Goal: Find specific page/section: Find specific page/section

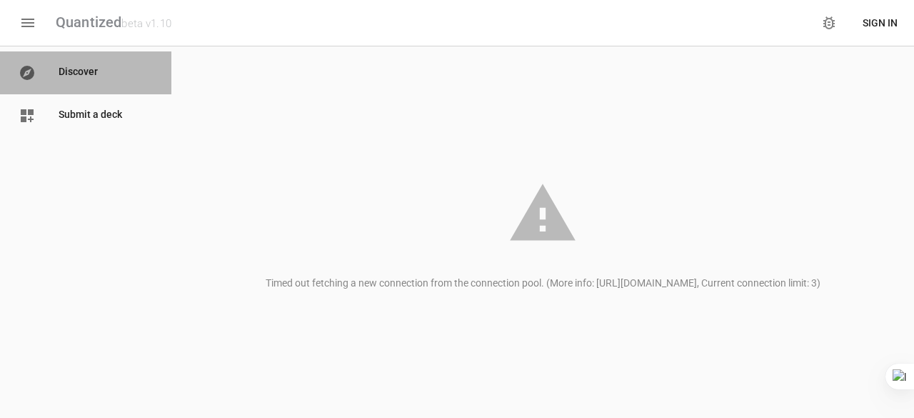
click at [120, 77] on p "Discover" at bounding box center [106, 72] width 94 height 17
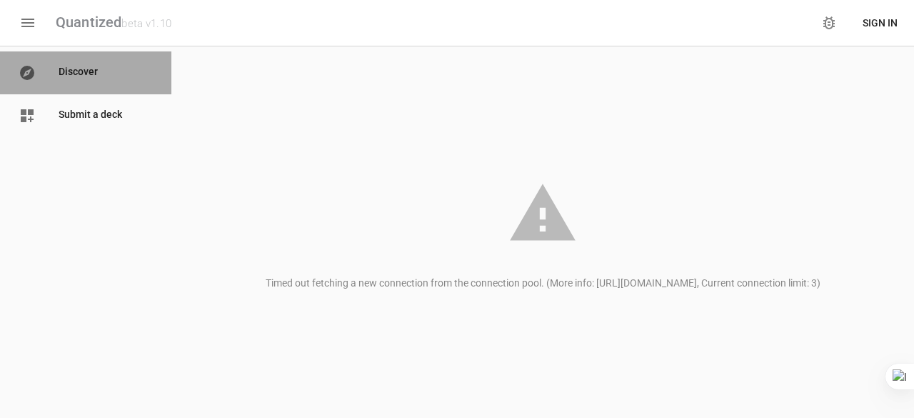
click at [120, 77] on p "Discover" at bounding box center [106, 72] width 94 height 17
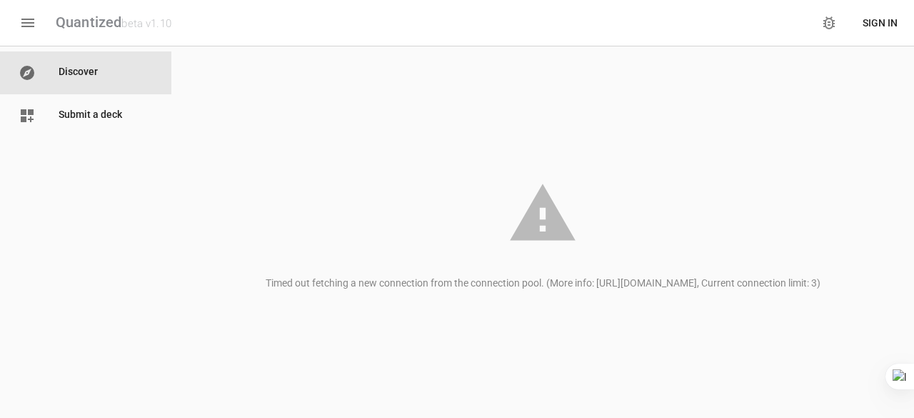
click at [120, 77] on p "Discover" at bounding box center [106, 72] width 94 height 17
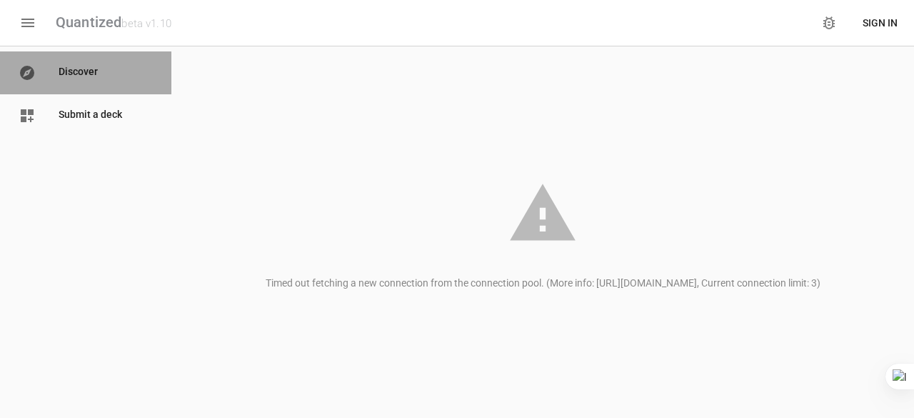
click at [120, 77] on p "Discover" at bounding box center [106, 72] width 94 height 17
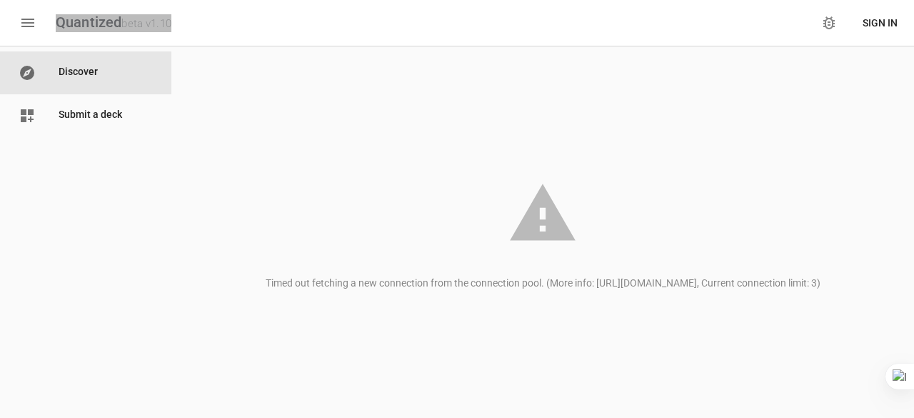
click at [156, 24] on div "beta v1.10" at bounding box center [146, 23] width 50 height 13
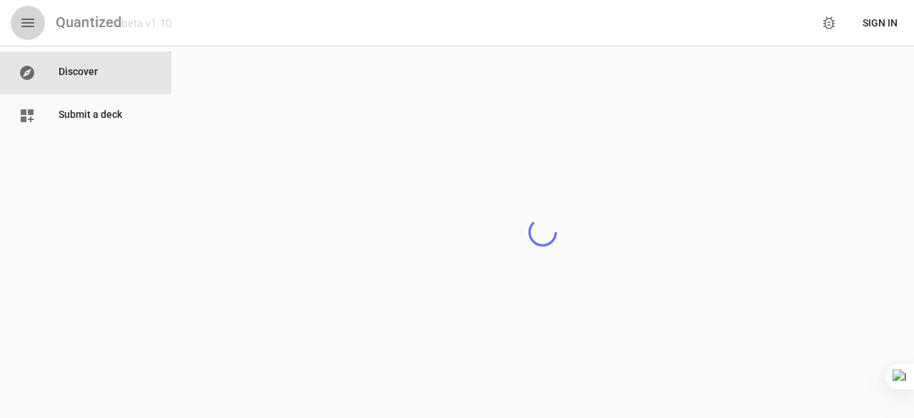
click at [21, 20] on icon "button" at bounding box center [27, 22] width 17 height 17
